Goal: Transaction & Acquisition: Purchase product/service

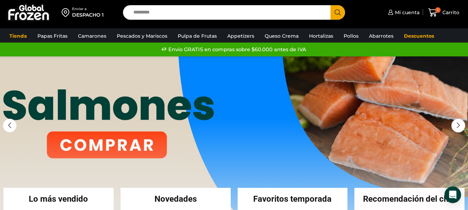
click at [192, 11] on input "Search input" at bounding box center [228, 12] width 197 height 15
click at [284, 37] on link "Queso Crema" at bounding box center [281, 35] width 41 height 13
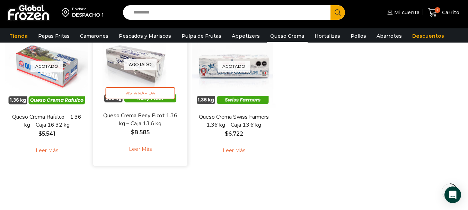
scroll to position [69, 0]
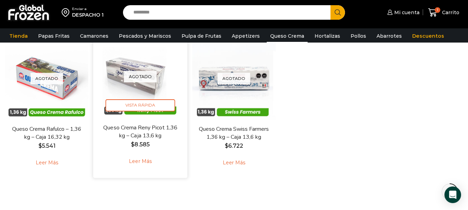
click at [136, 158] on link "Leer más" at bounding box center [140, 161] width 44 height 15
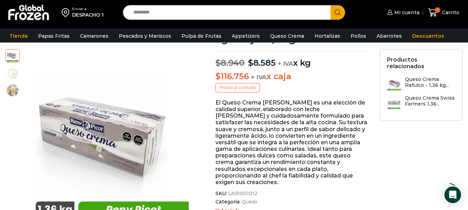
scroll to position [0, 0]
